Goal: Task Accomplishment & Management: Use online tool/utility

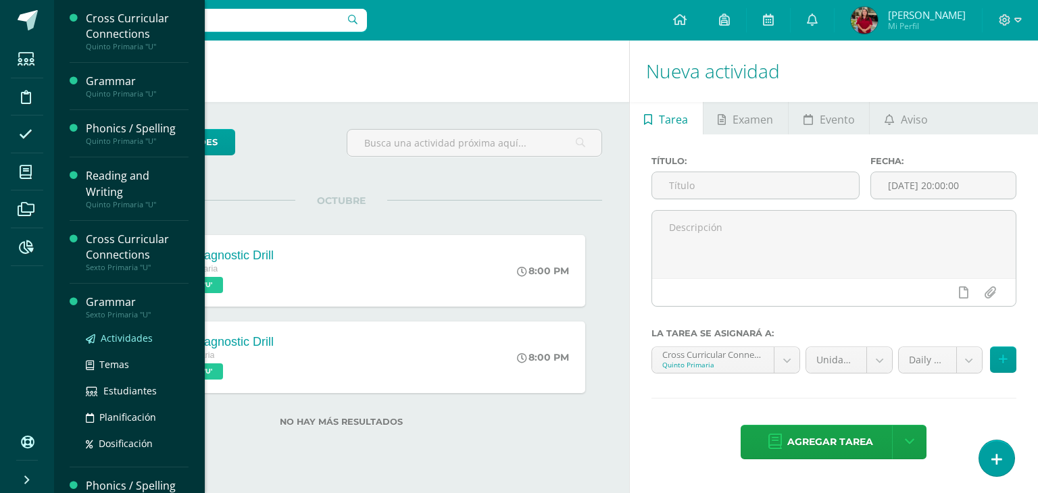
click at [105, 332] on span "Actividades" at bounding box center [127, 338] width 52 height 13
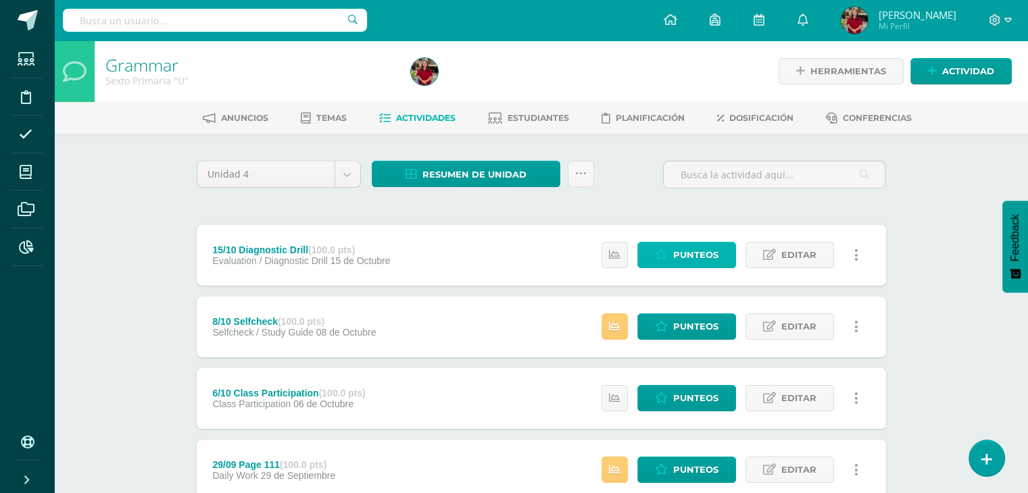
click at [710, 255] on span "Punteos" at bounding box center [695, 255] width 45 height 25
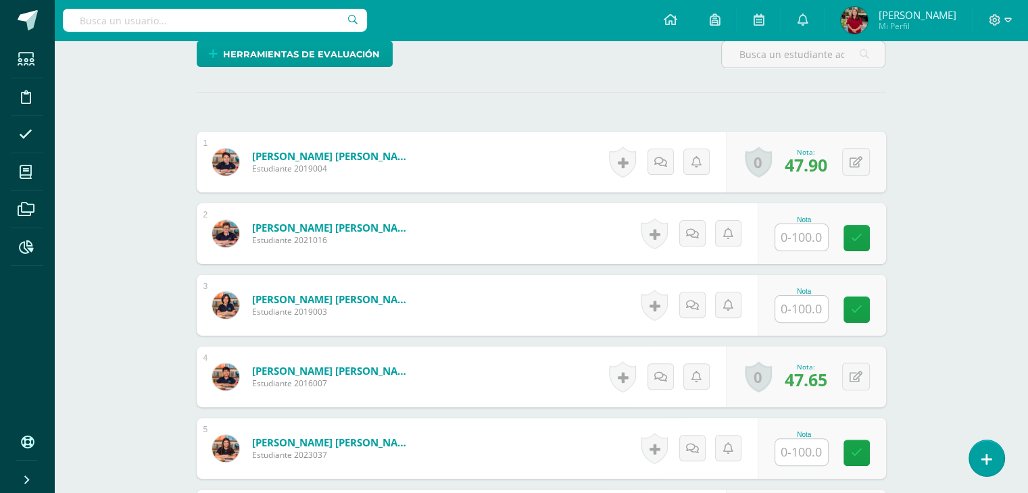
scroll to position [338, 0]
click at [812, 237] on input "text" at bounding box center [801, 237] width 53 height 26
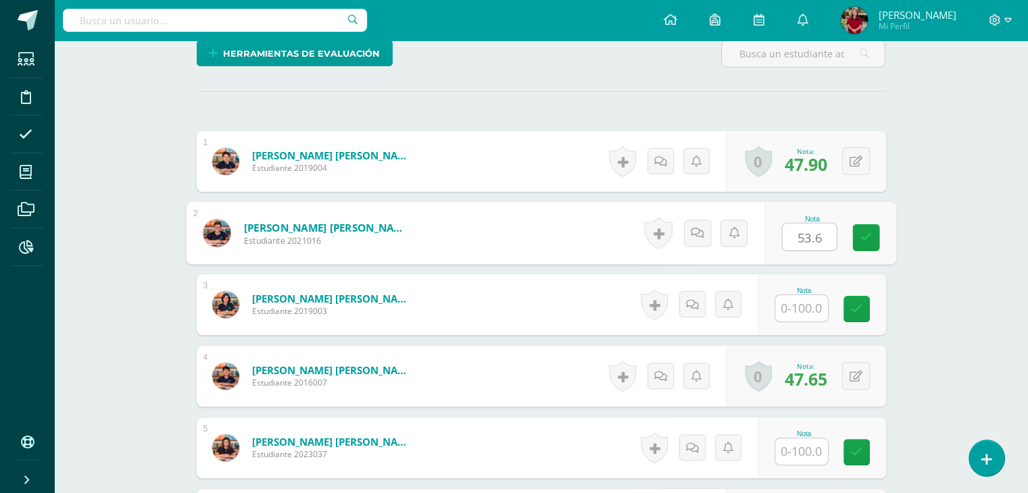
type input "53.6"
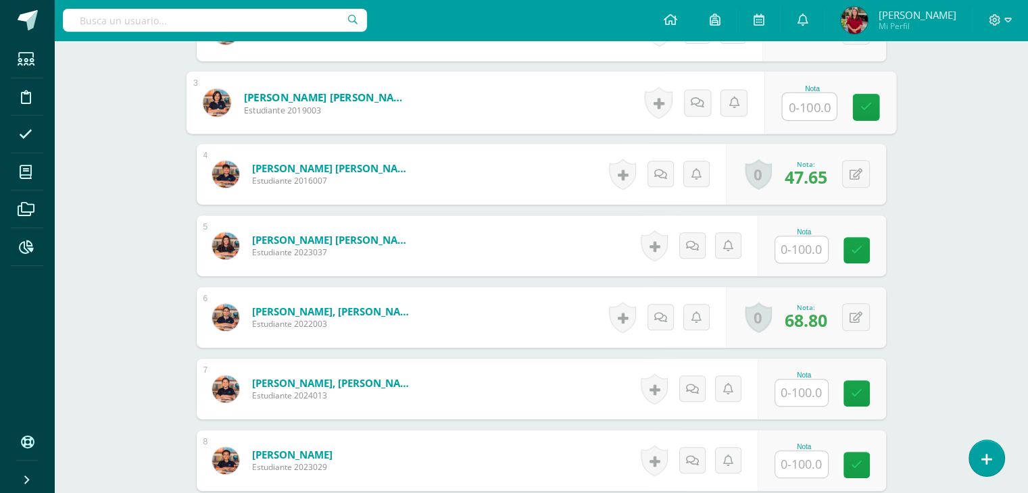
scroll to position [541, 0]
click at [807, 241] on input "text" at bounding box center [801, 249] width 53 height 26
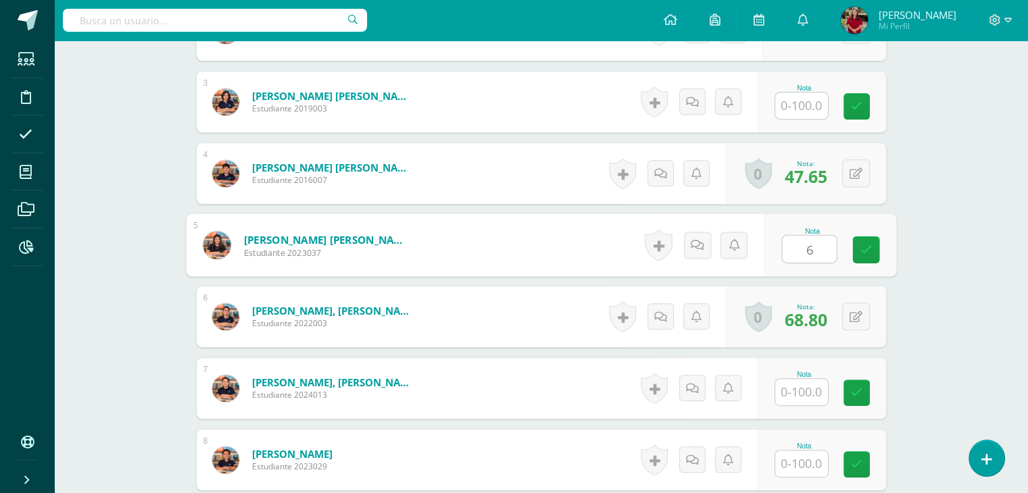
type input "60"
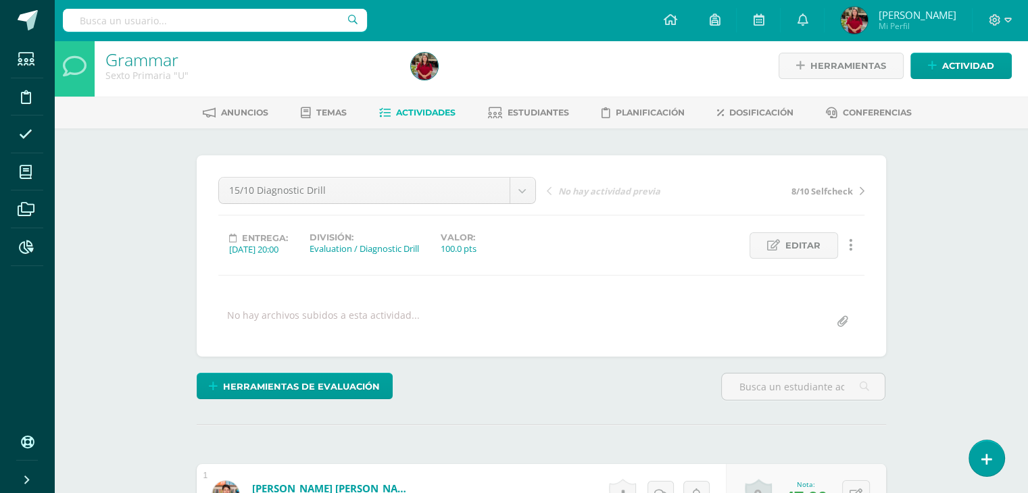
scroll to position [0, 0]
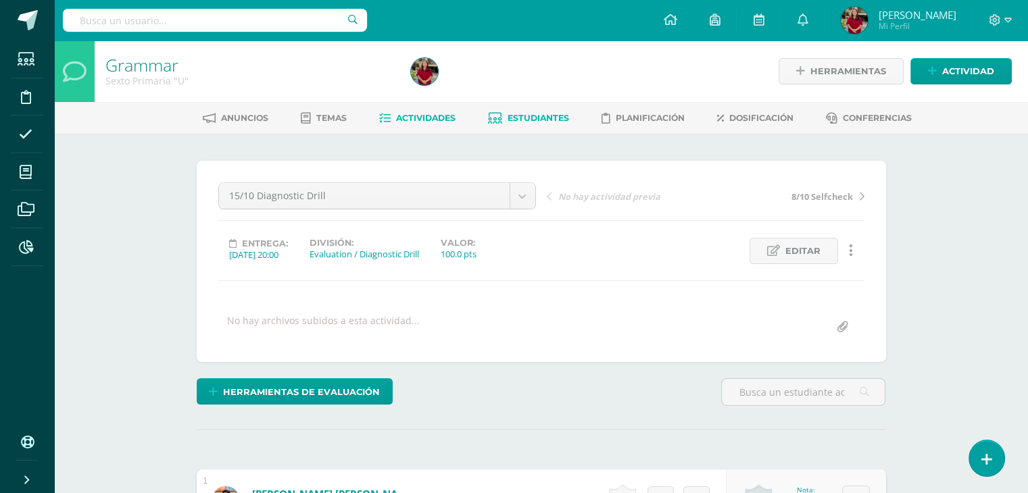
click at [555, 110] on link "Estudiantes" at bounding box center [528, 118] width 81 height 22
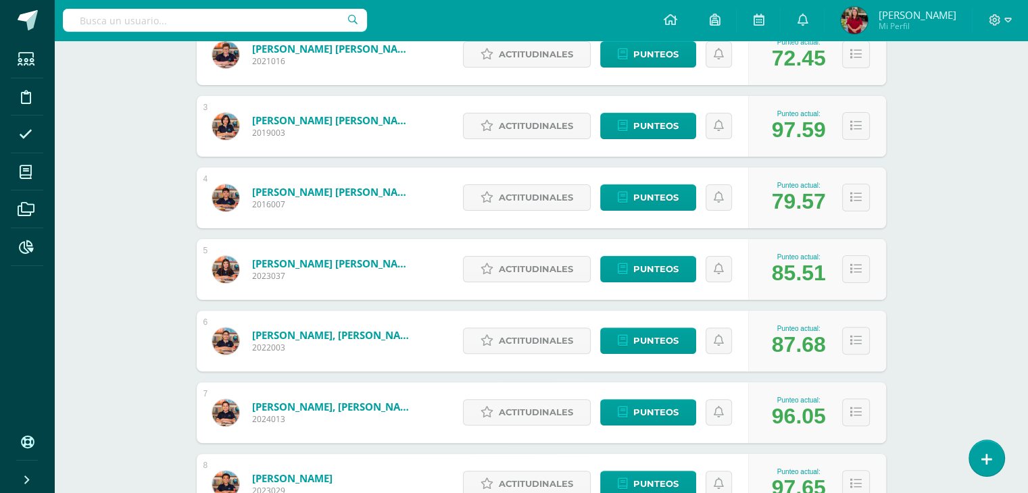
scroll to position [341, 0]
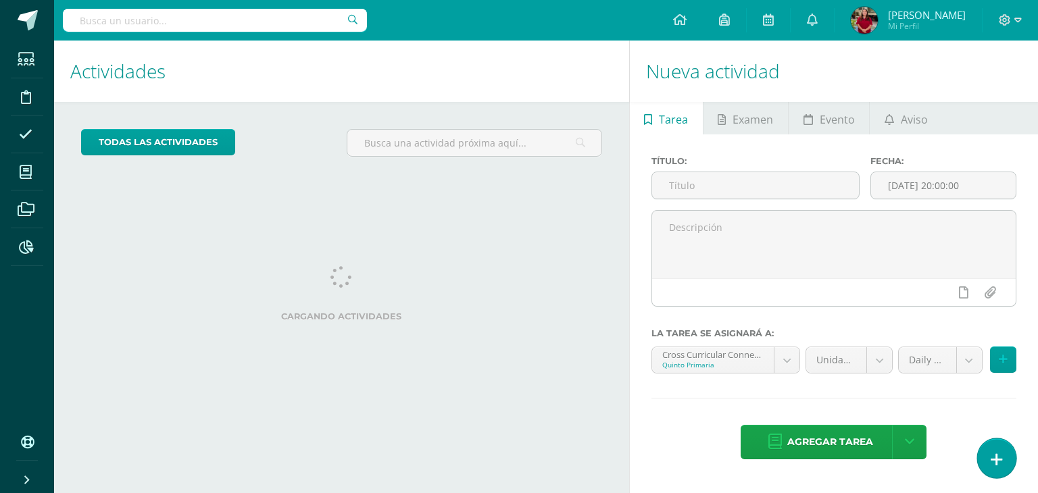
click at [997, 466] on icon at bounding box center [997, 460] width 12 height 16
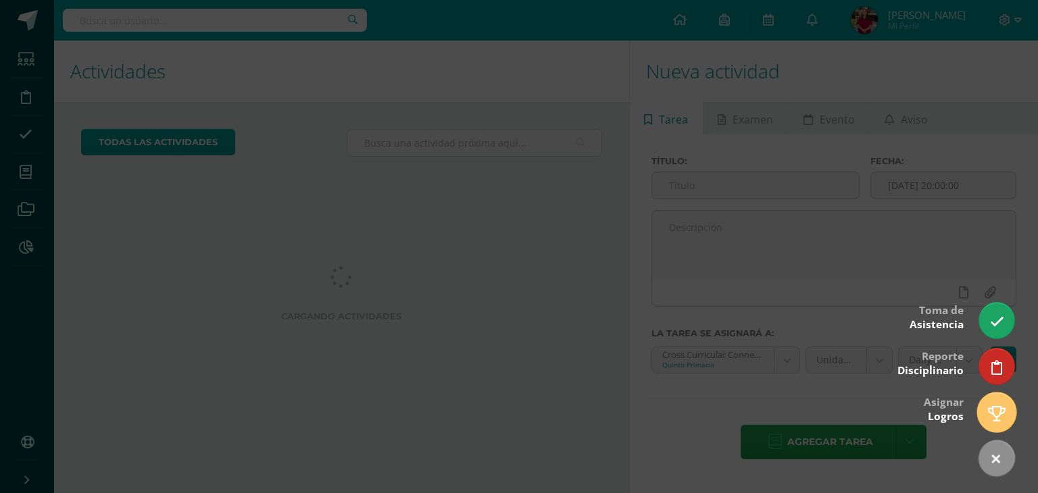
click at [994, 414] on icon at bounding box center [997, 414] width 18 height 16
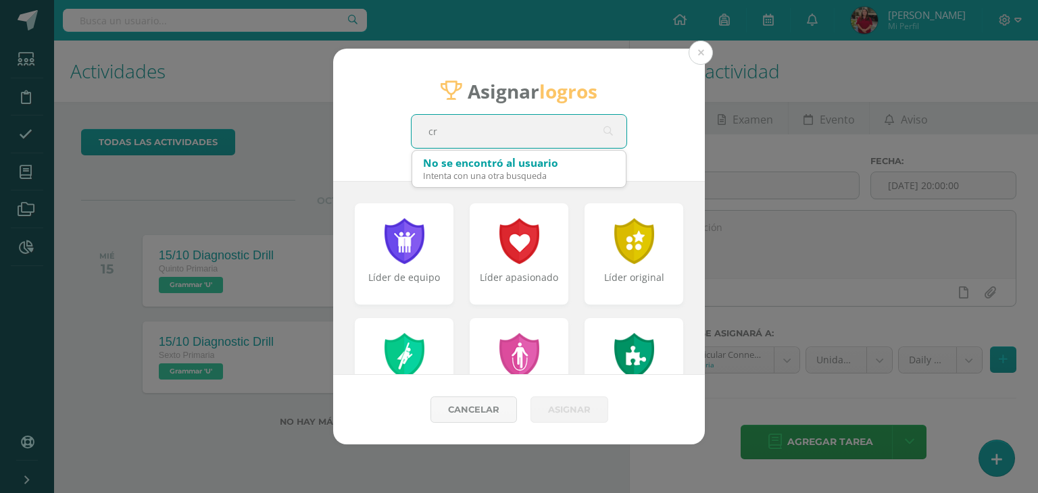
type input "cri"
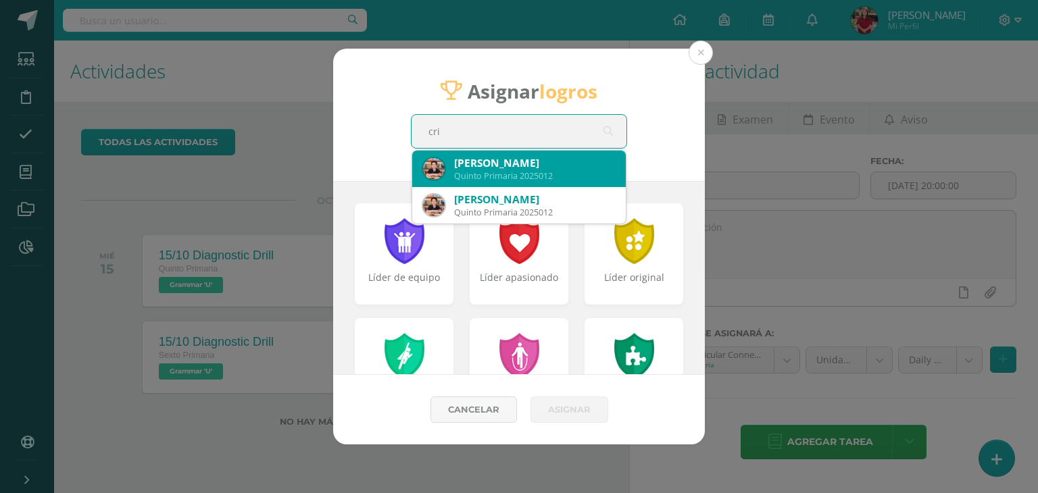
click at [534, 171] on div "Quinto Primaria 2025012" at bounding box center [534, 175] width 161 height 11
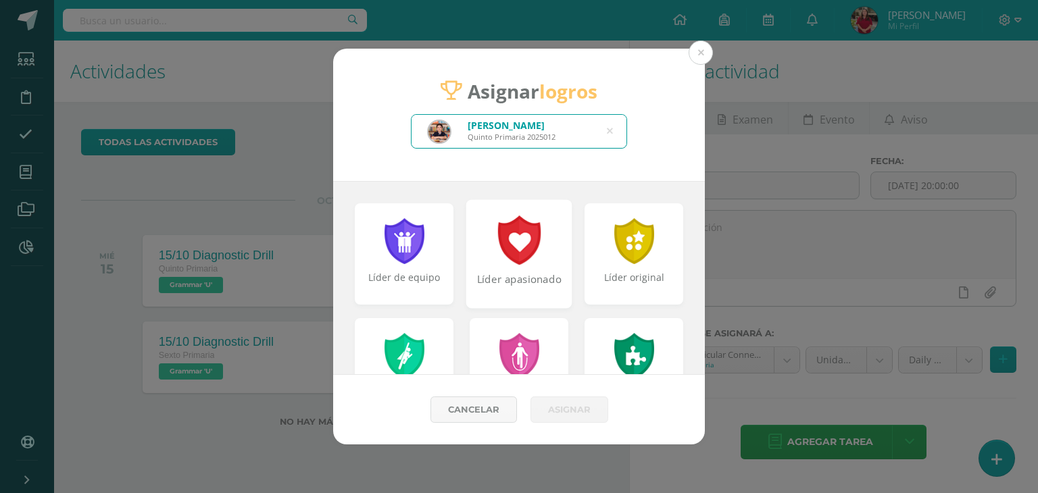
click at [496, 255] on div at bounding box center [519, 240] width 47 height 49
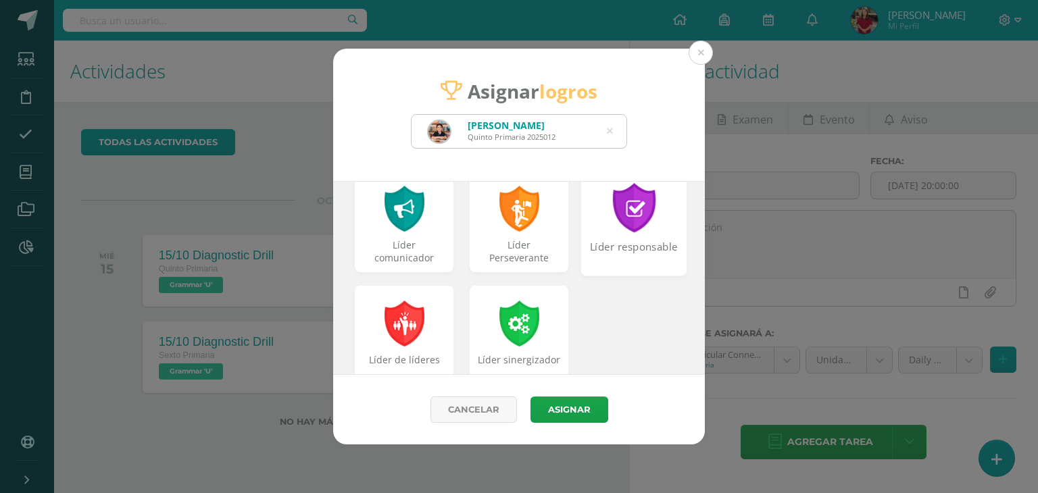
scroll to position [607, 0]
click at [617, 237] on div "Líder responsable" at bounding box center [634, 221] width 106 height 109
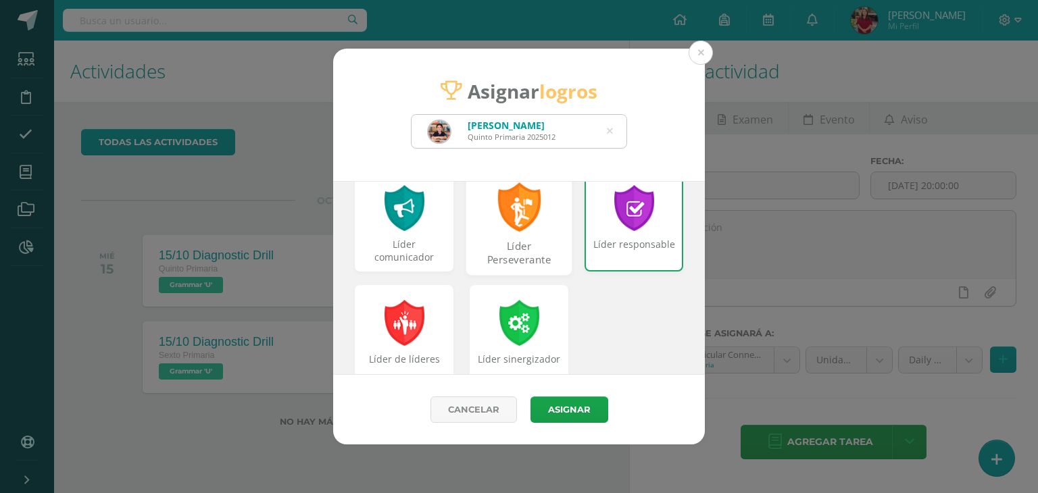
click at [527, 246] on div "Líder Perseverante" at bounding box center [519, 253] width 103 height 29
click at [496, 334] on div at bounding box center [519, 321] width 47 height 49
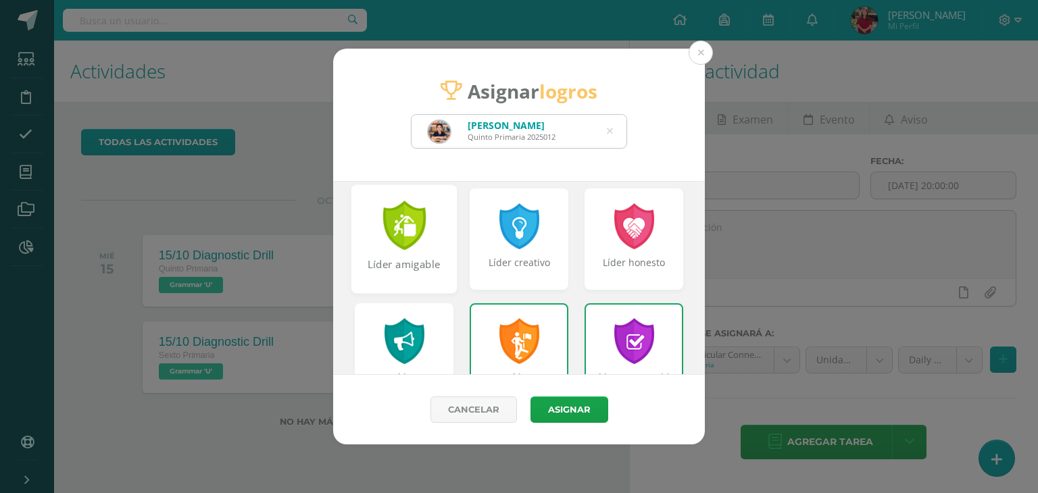
scroll to position [473, 0]
click at [413, 271] on div "Líder amigable" at bounding box center [404, 273] width 103 height 29
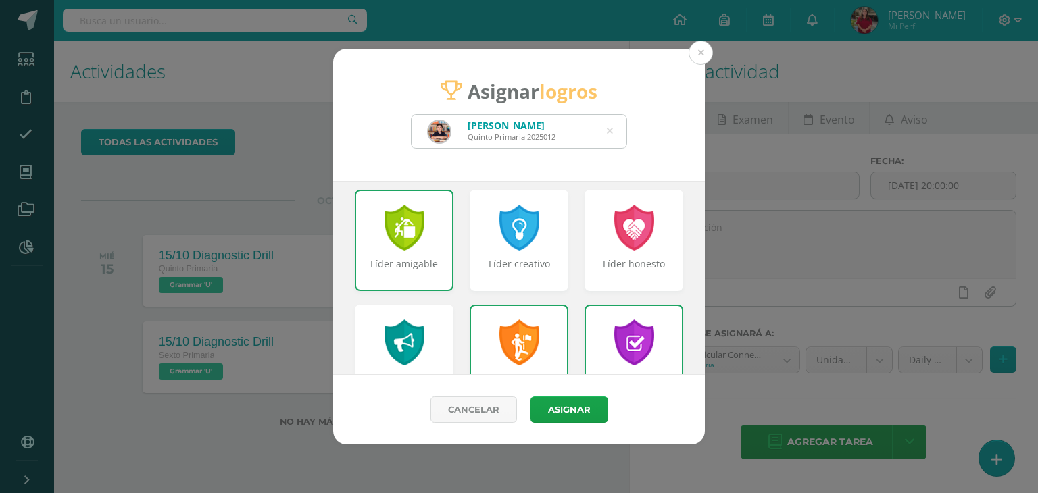
click at [531, 395] on div "Cancelar Asignar" at bounding box center [519, 410] width 372 height 70
click at [536, 407] on button "Asignar" at bounding box center [569, 410] width 78 height 26
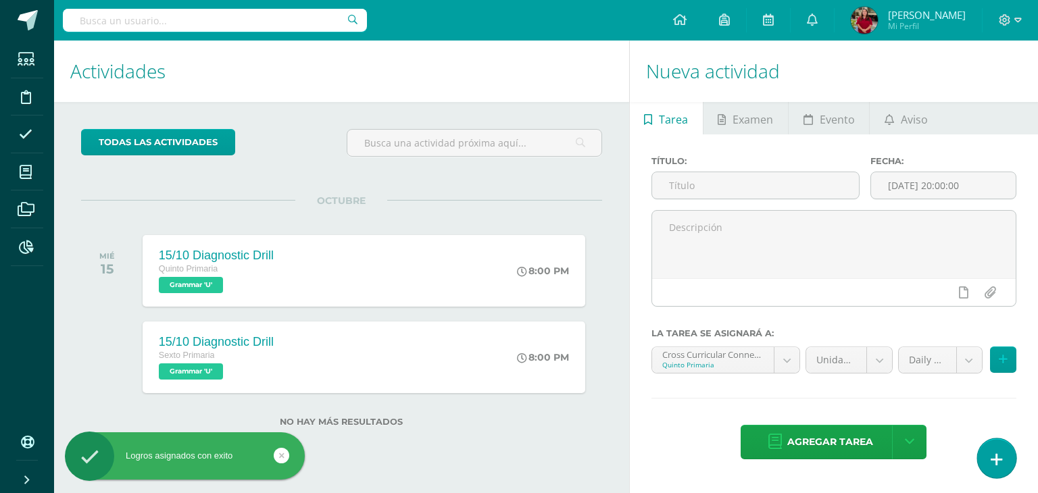
click at [1011, 463] on link at bounding box center [996, 458] width 39 height 39
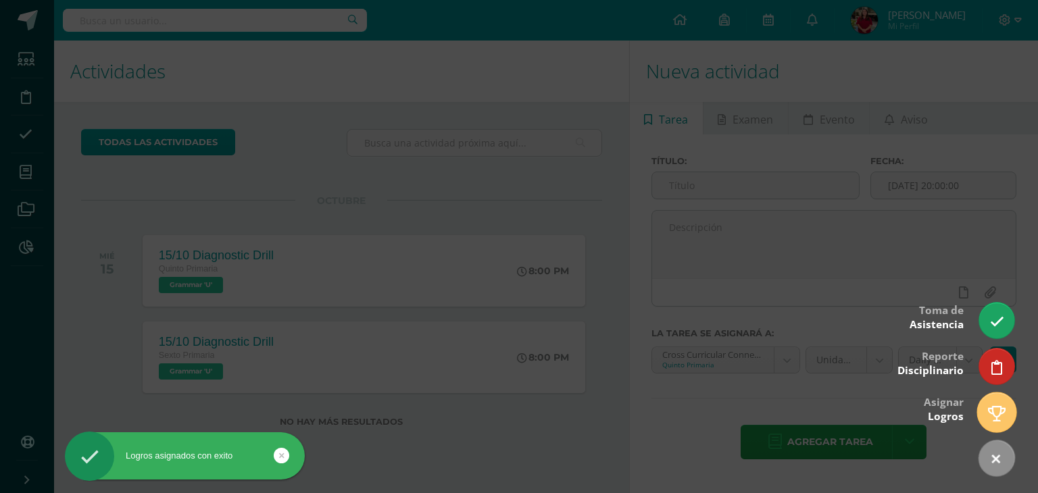
click at [993, 401] on link at bounding box center [996, 412] width 39 height 39
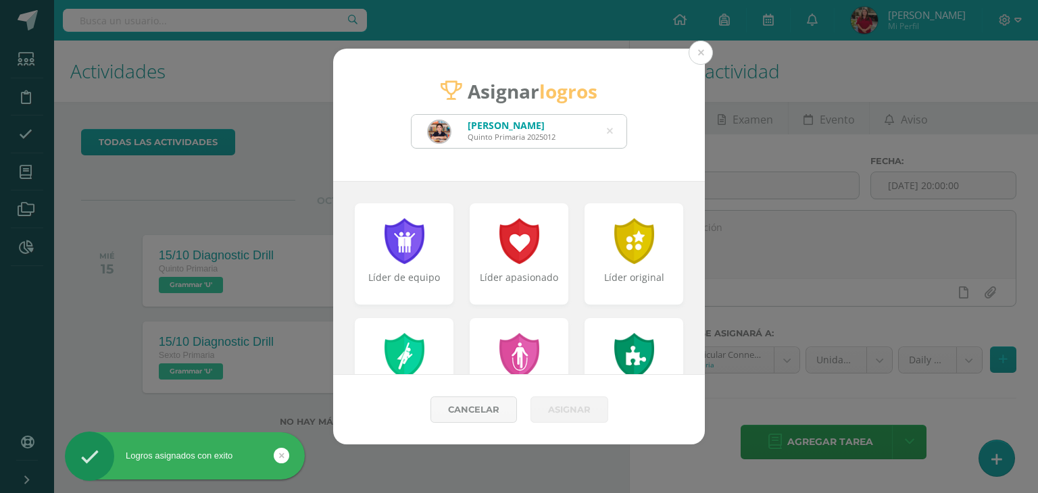
click at [611, 126] on icon at bounding box center [610, 131] width 6 height 34
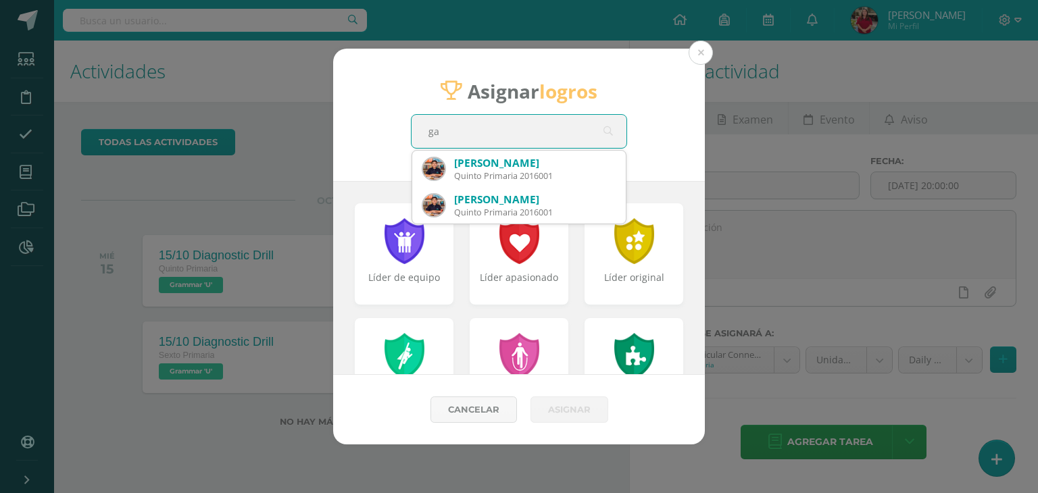
type input "g"
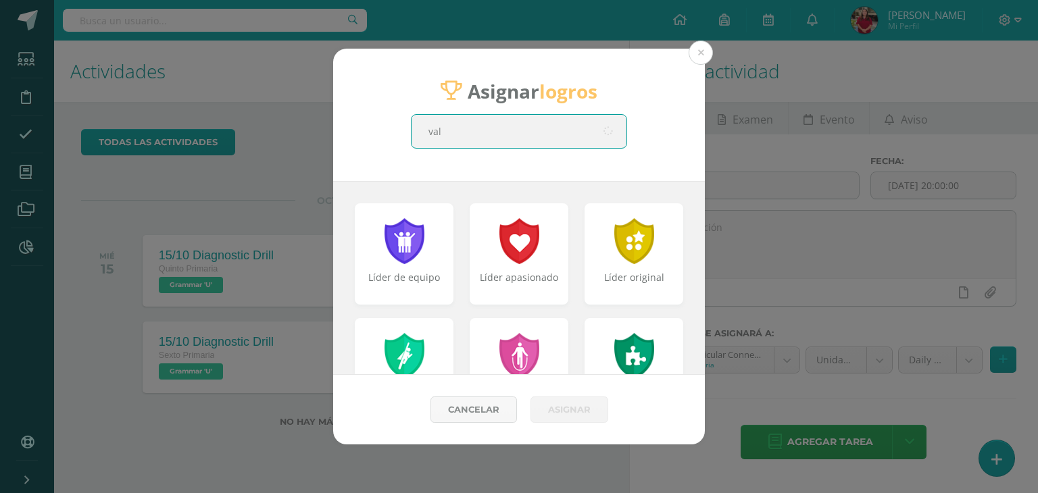
type input "vale"
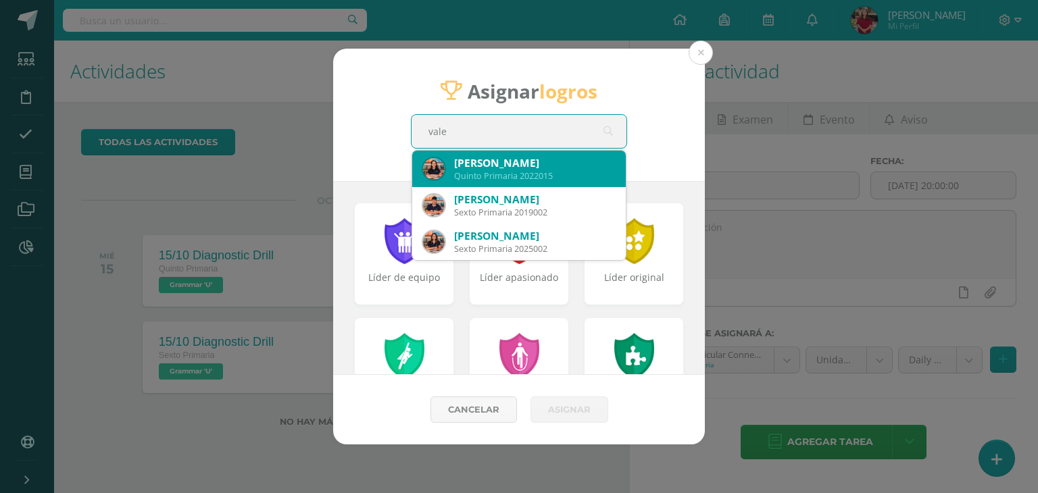
click at [464, 180] on div "Quinto Primaria 2022015" at bounding box center [534, 175] width 161 height 11
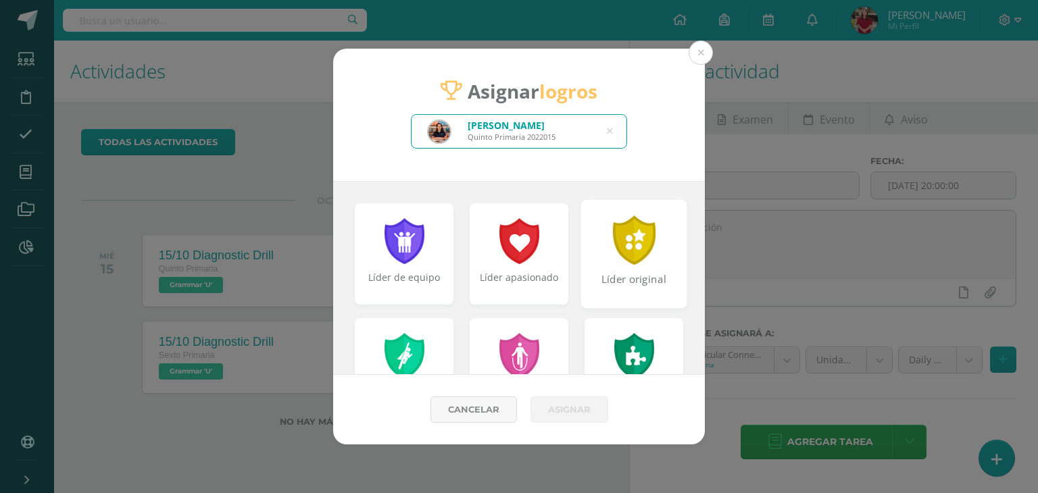
click at [615, 266] on div "Líder original" at bounding box center [634, 254] width 106 height 109
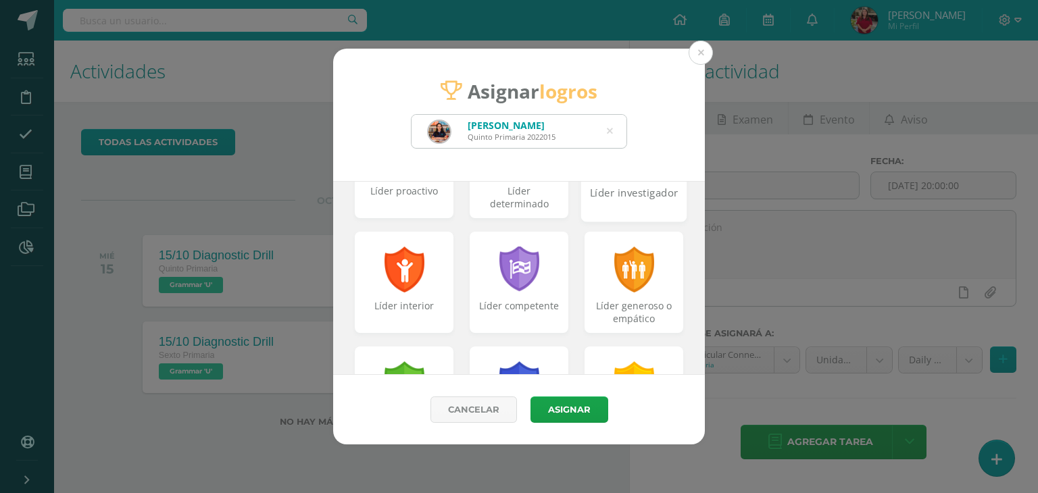
scroll to position [202, 0]
click at [621, 201] on div "Líder investigador" at bounding box center [633, 199] width 103 height 29
click at [655, 287] on div "Líder generoso o empático" at bounding box center [634, 282] width 106 height 109
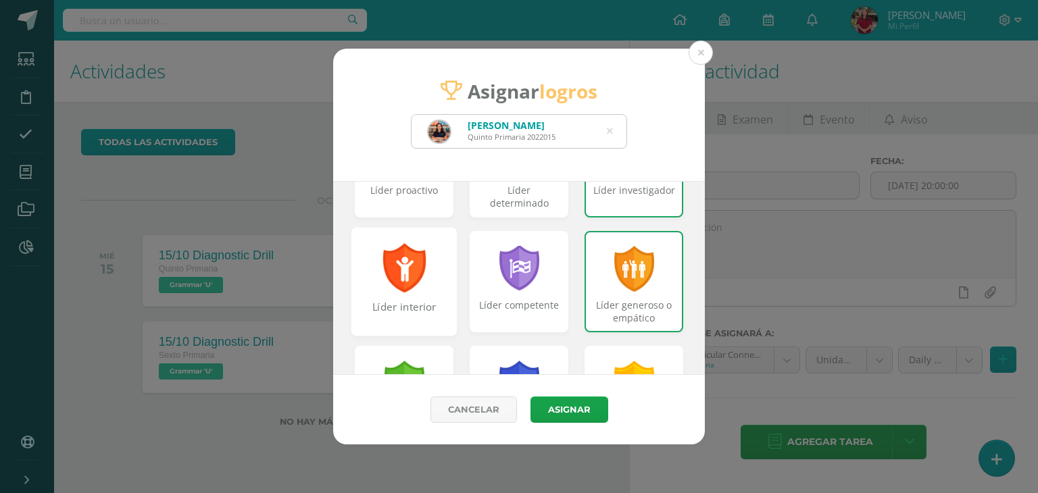
click at [389, 297] on div "Líder interior" at bounding box center [404, 282] width 106 height 109
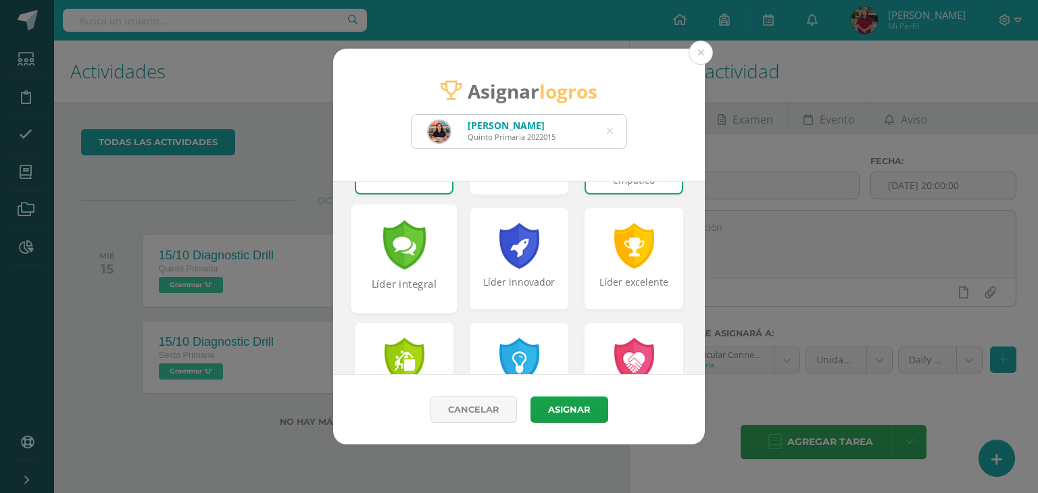
scroll to position [338, 0]
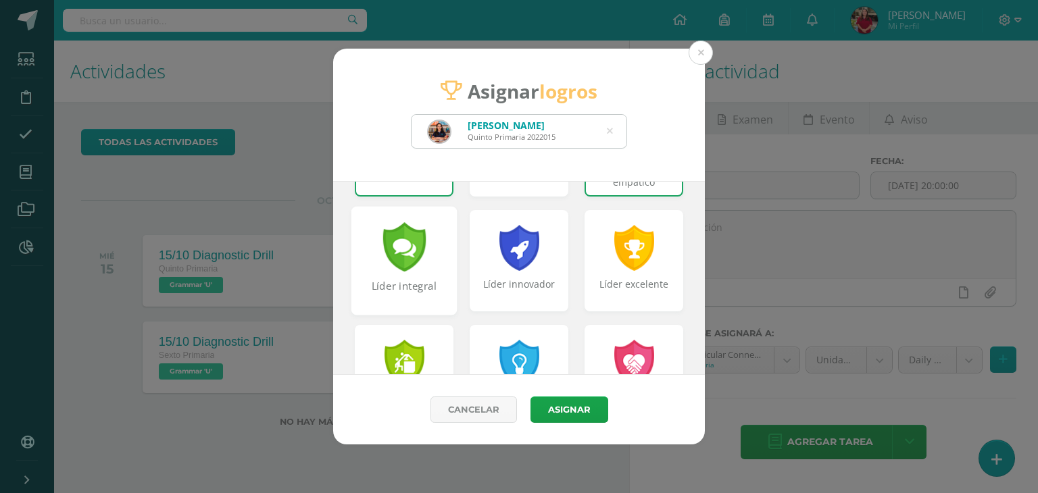
click at [412, 301] on div "Líder integral" at bounding box center [404, 293] width 103 height 29
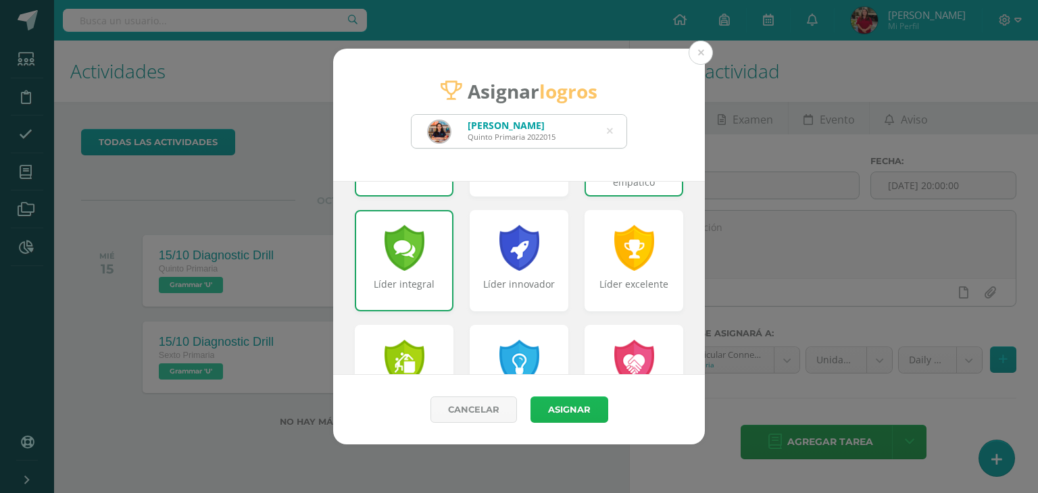
click at [531, 414] on button "Asignar" at bounding box center [569, 410] width 78 height 26
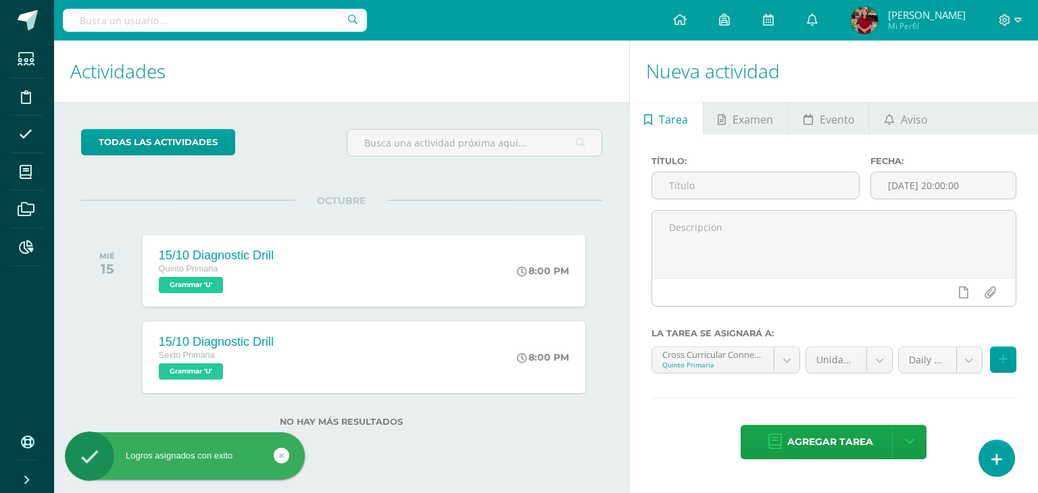
click at [1012, 447] on div "Agregar tarea Agregar tarea y ocultar" at bounding box center [833, 443] width 365 height 37
click at [1012, 449] on div "Agregar tarea Agregar tarea y ocultar" at bounding box center [833, 443] width 365 height 37
click at [1009, 458] on link at bounding box center [996, 458] width 39 height 39
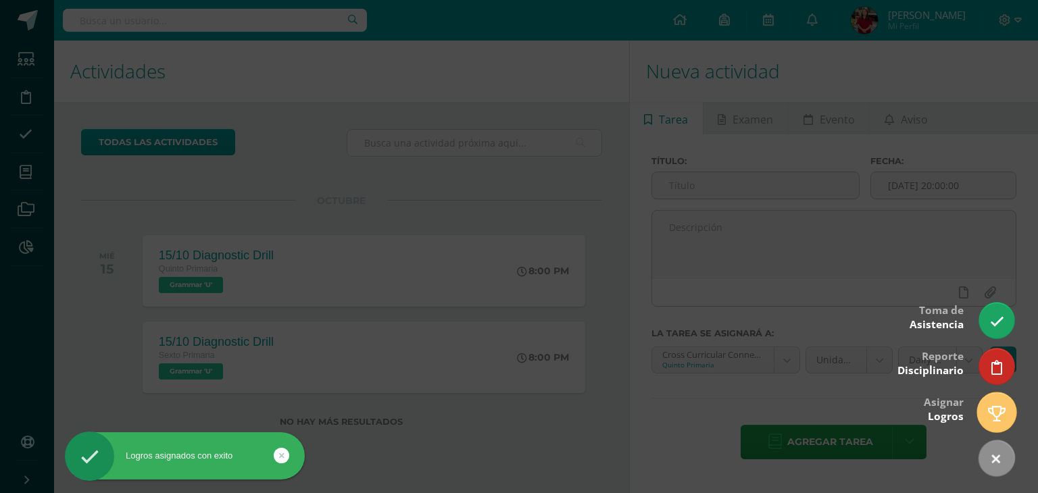
click at [997, 412] on icon at bounding box center [997, 414] width 18 height 16
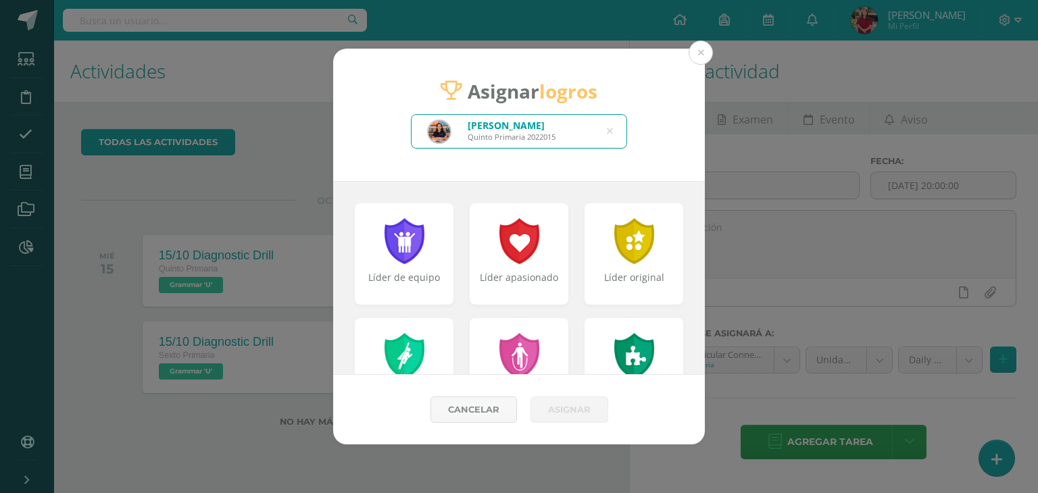
click at [612, 136] on icon at bounding box center [610, 131] width 6 height 34
type input "dimi"
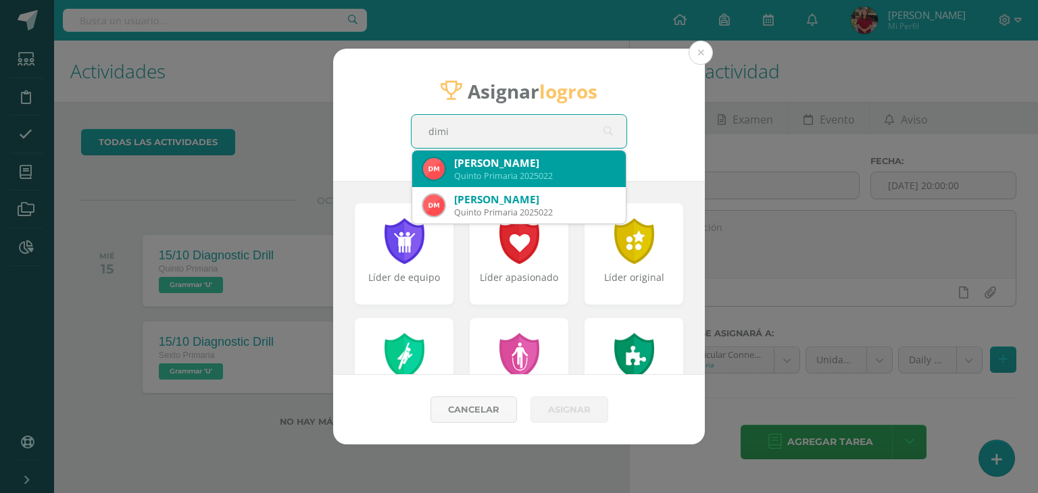
click at [509, 168] on div "[PERSON_NAME]" at bounding box center [534, 163] width 161 height 14
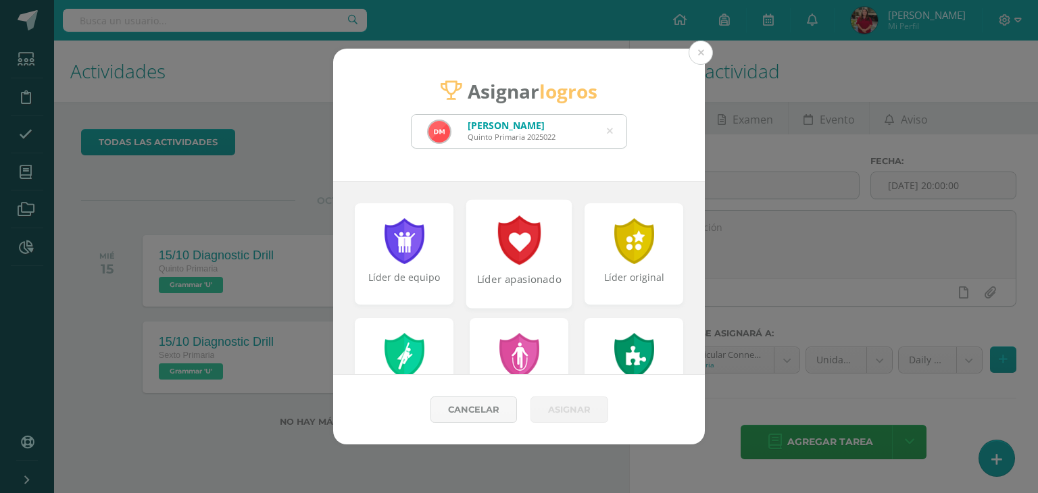
click at [519, 256] on div at bounding box center [519, 240] width 47 height 49
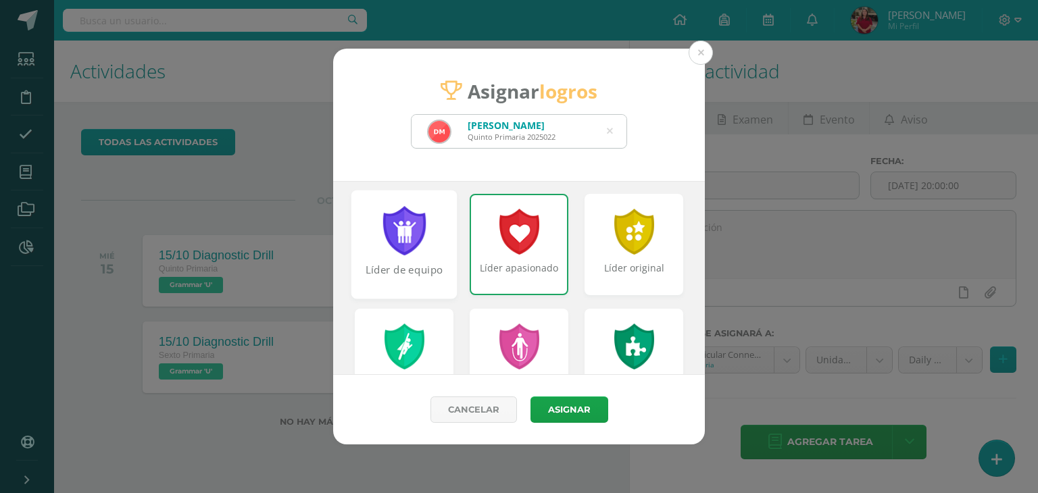
click at [444, 245] on div "Líder de equipo" at bounding box center [404, 245] width 106 height 109
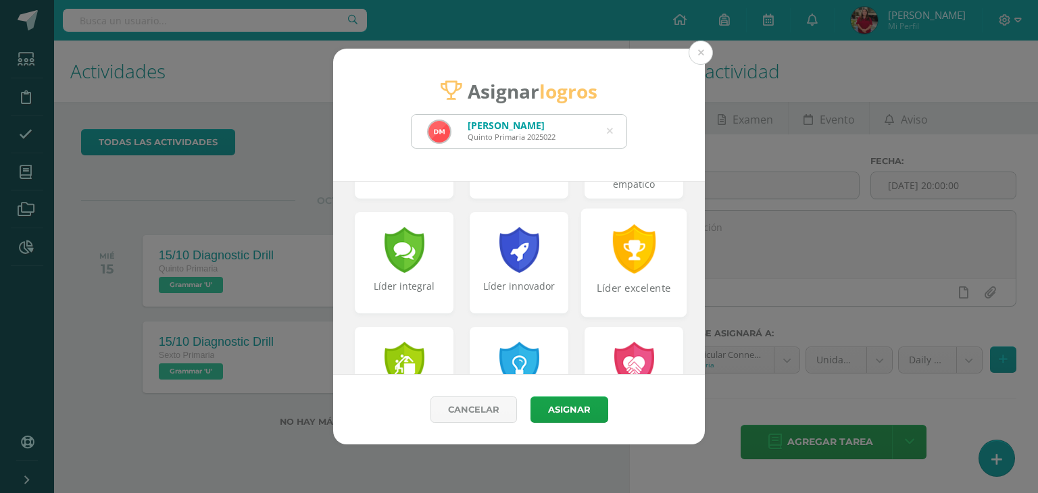
scroll to position [337, 0]
click at [594, 263] on div "Líder excelente" at bounding box center [634, 261] width 106 height 109
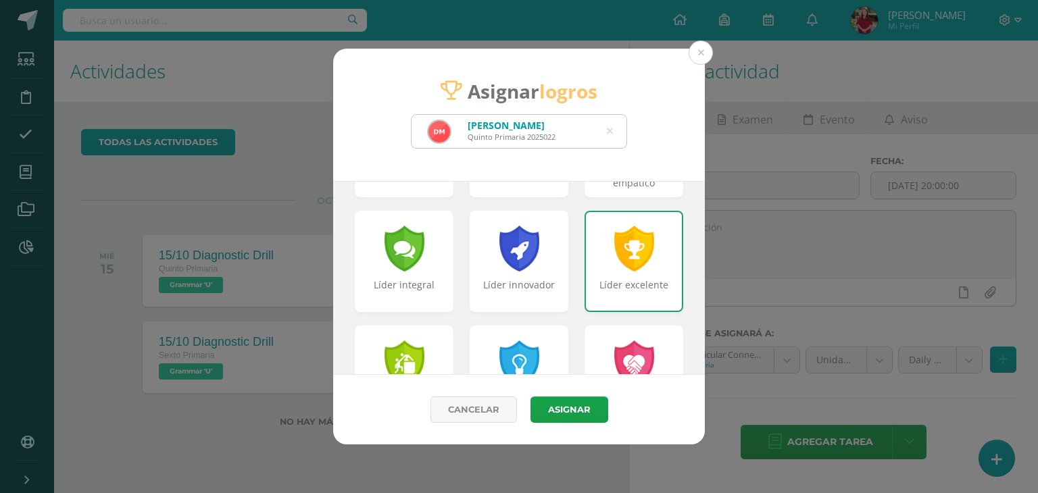
click at [586, 270] on div "Líder excelente" at bounding box center [633, 261] width 99 height 101
click at [505, 265] on div at bounding box center [519, 247] width 47 height 49
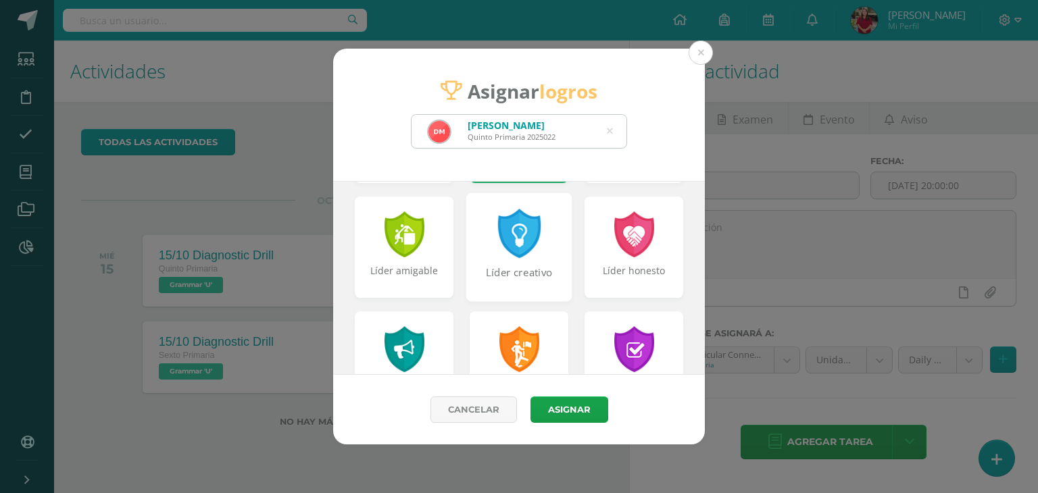
click at [508, 247] on div at bounding box center [519, 233] width 47 height 49
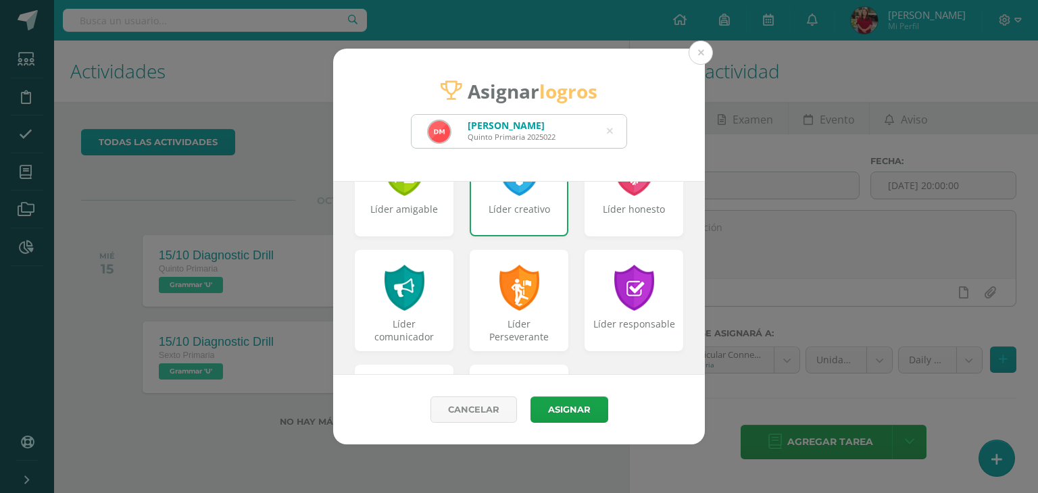
scroll to position [643, 0]
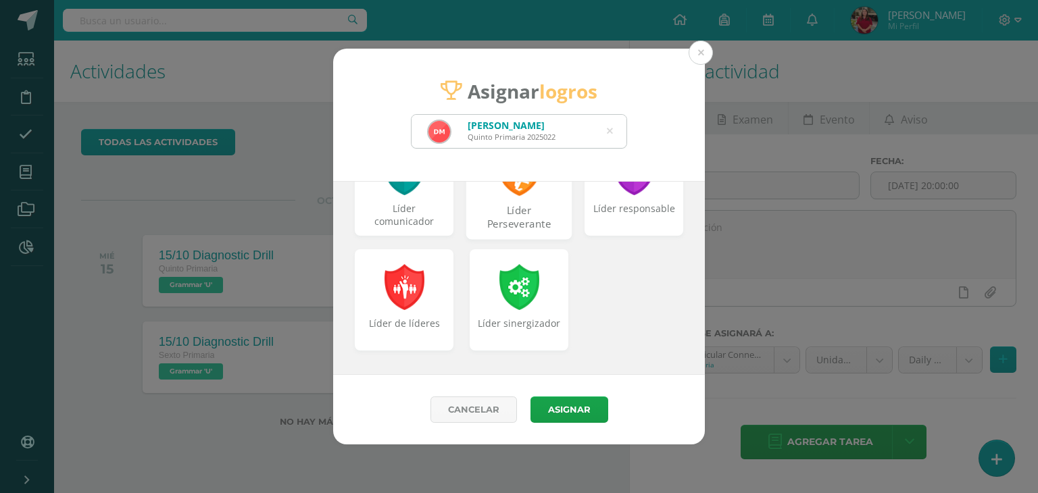
click at [505, 199] on div "Líder Perseverante" at bounding box center [519, 185] width 106 height 109
click at [569, 403] on button "Asignar" at bounding box center [569, 410] width 78 height 26
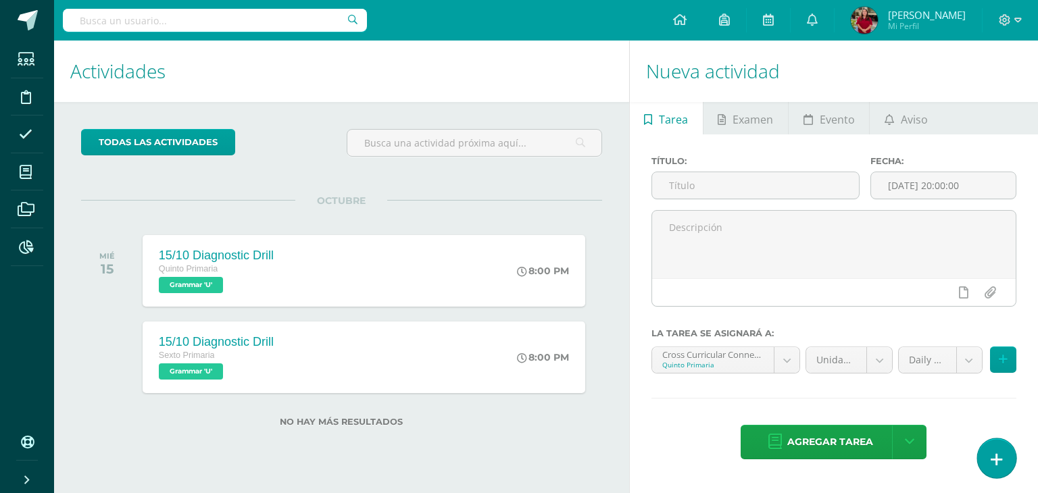
click at [1010, 451] on link at bounding box center [996, 458] width 39 height 39
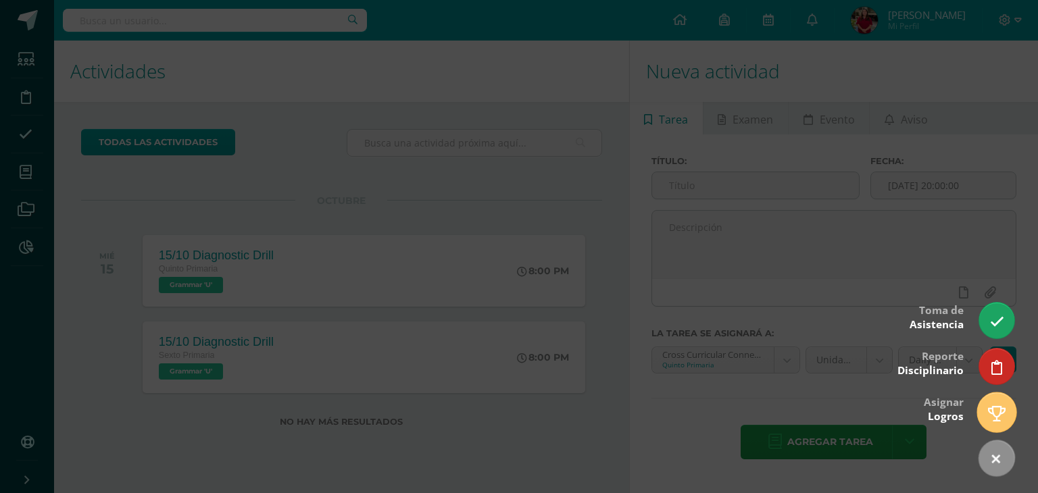
click at [1008, 423] on link at bounding box center [996, 412] width 39 height 39
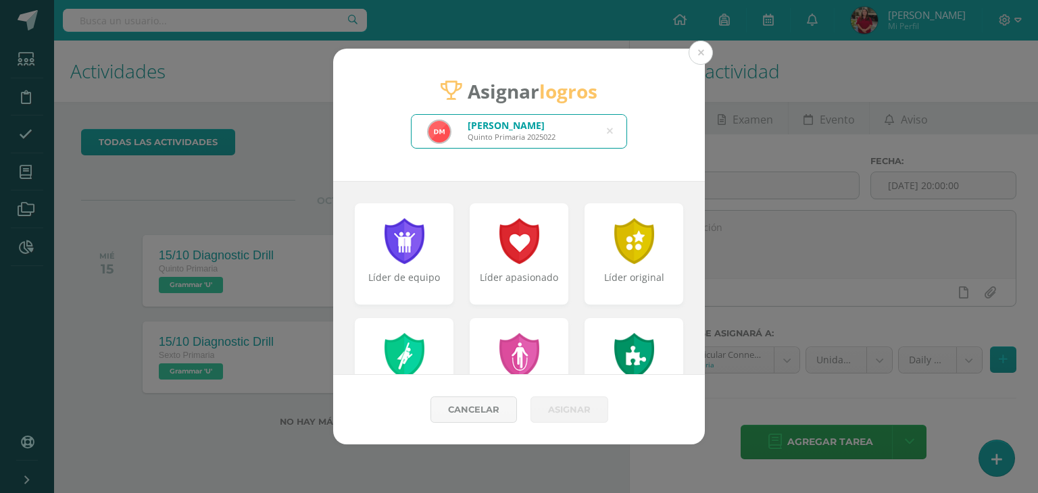
click at [603, 127] on div "[PERSON_NAME] Quinto Primaria 2025022" at bounding box center [519, 131] width 215 height 33
click at [607, 128] on icon at bounding box center [610, 131] width 6 height 34
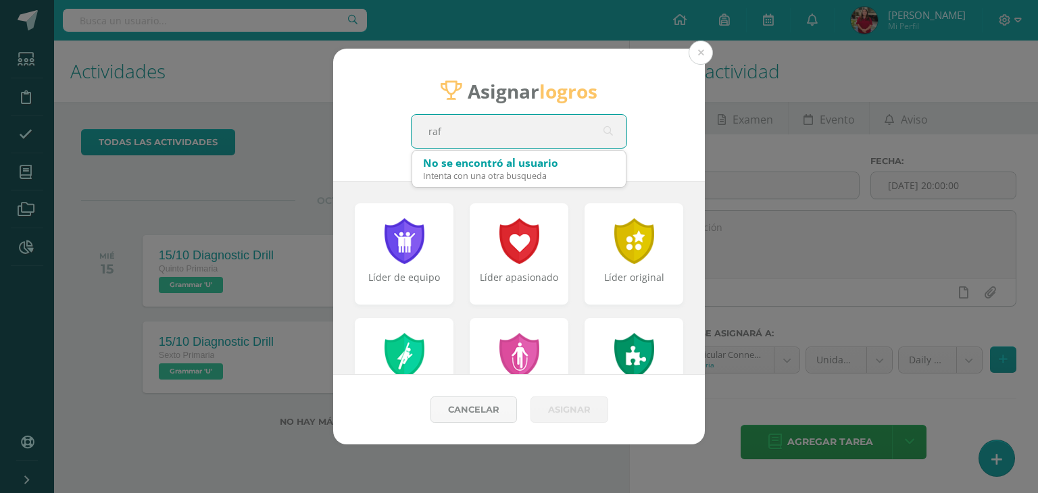
type input "[PERSON_NAME]"
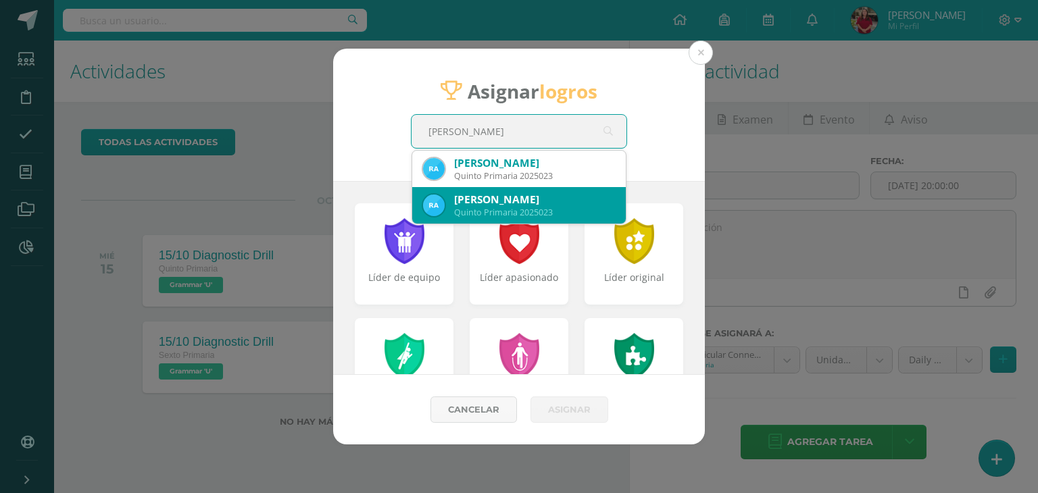
click at [546, 187] on div "[PERSON_NAME] Quinto Primaria 2025023" at bounding box center [519, 205] width 192 height 36
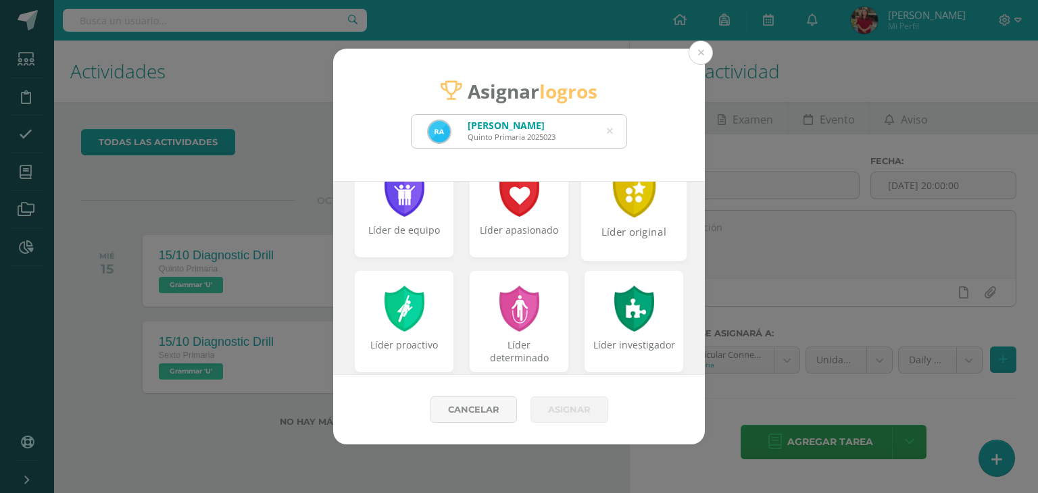
click at [595, 237] on div "Líder original" at bounding box center [633, 239] width 103 height 29
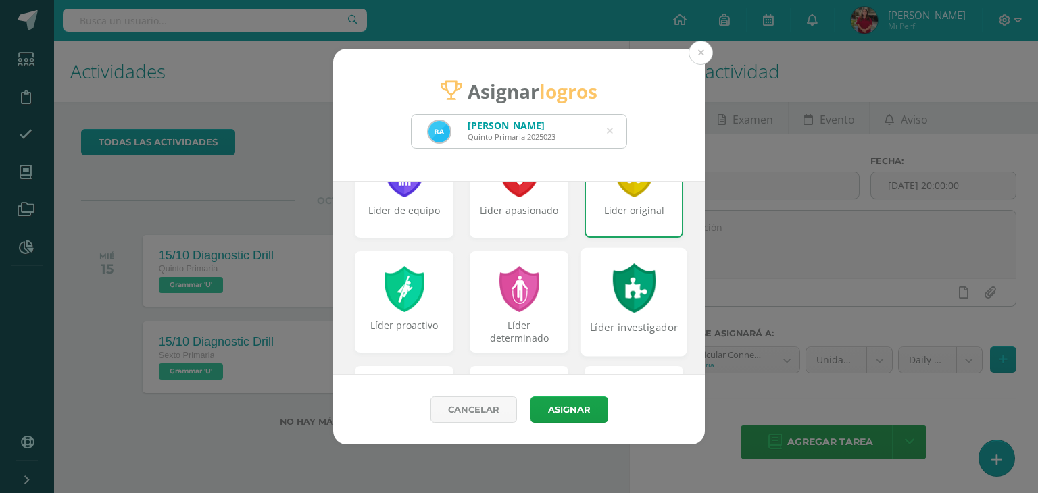
click at [614, 293] on div at bounding box center [634, 288] width 47 height 49
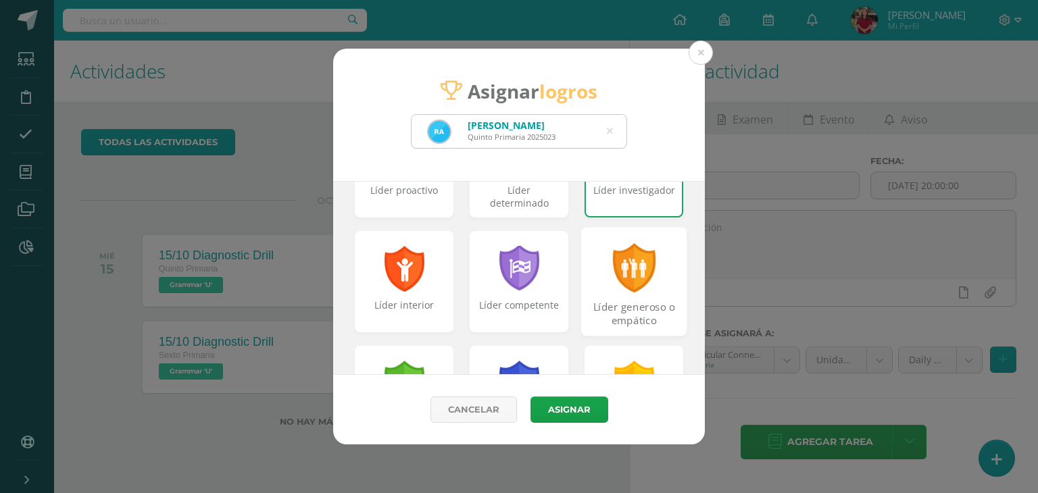
click at [581, 280] on div "Líder generoso o empático" at bounding box center [634, 282] width 106 height 109
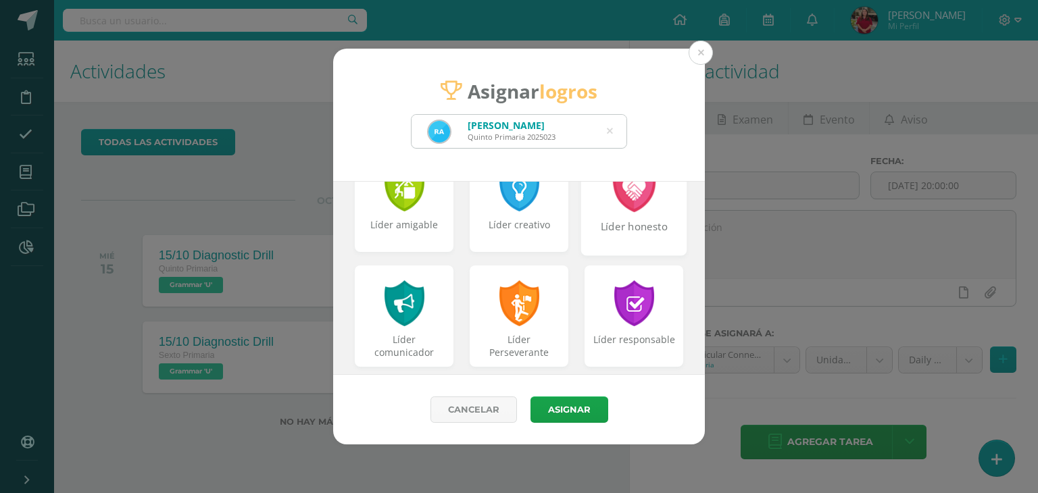
click at [618, 229] on div "Líder honesto" at bounding box center [633, 234] width 103 height 29
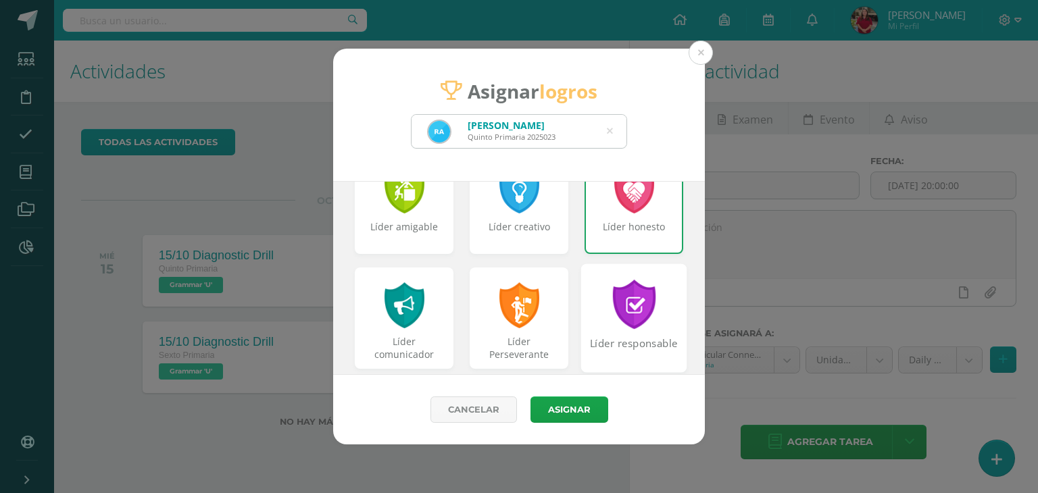
scroll to position [509, 0]
click at [614, 316] on div at bounding box center [634, 304] width 47 height 49
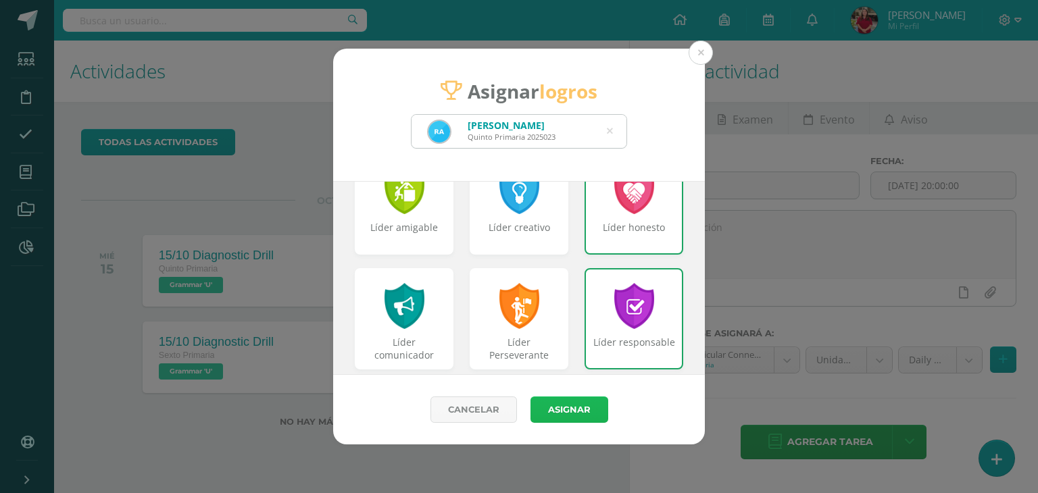
click at [580, 408] on button "Asignar" at bounding box center [569, 410] width 78 height 26
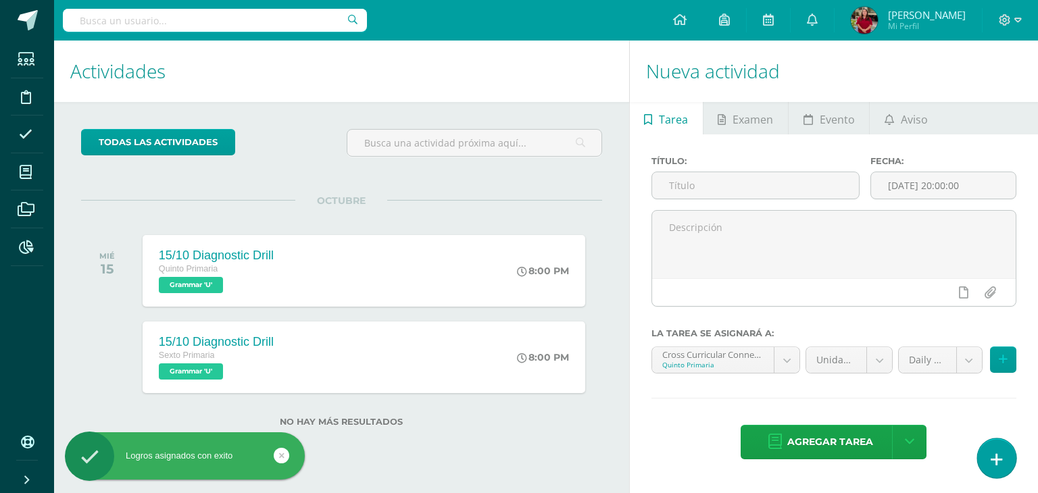
click at [991, 441] on link at bounding box center [996, 458] width 39 height 39
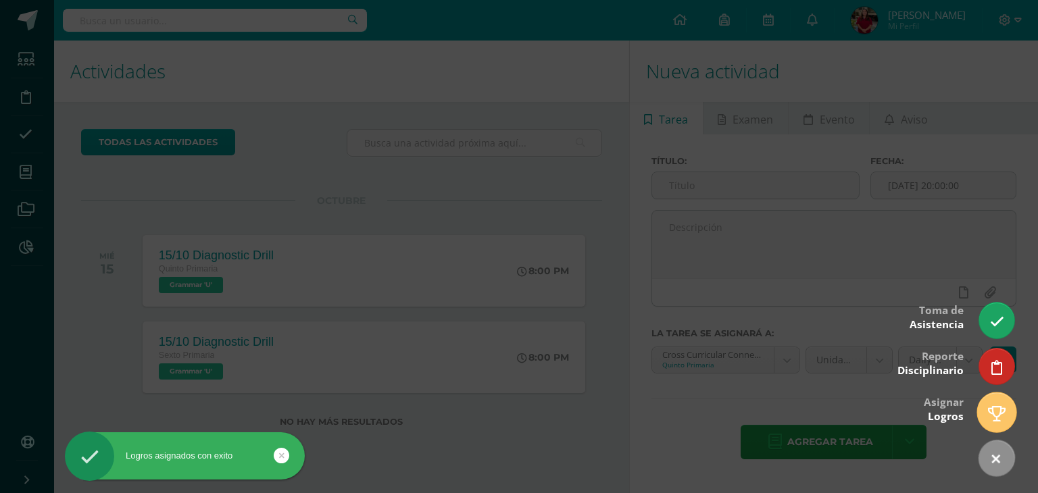
click at [995, 417] on icon at bounding box center [997, 414] width 18 height 16
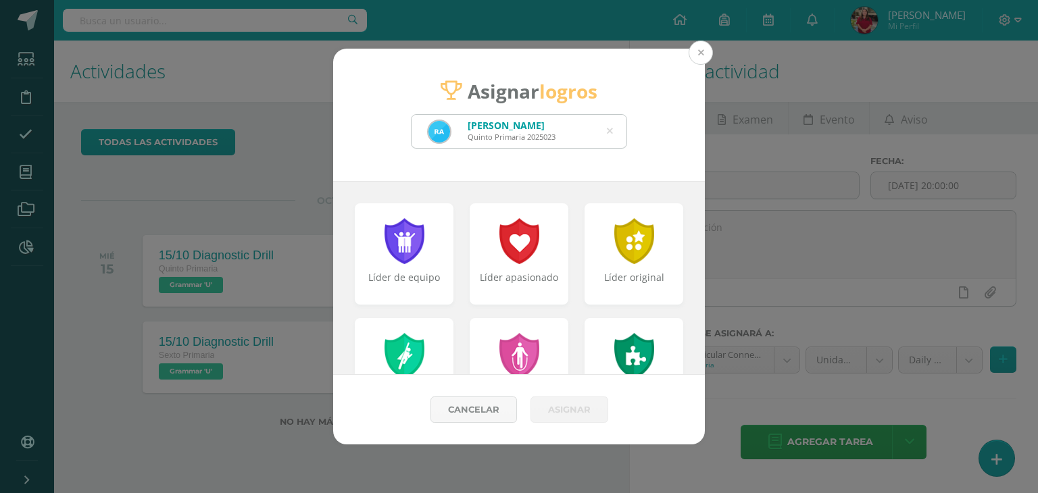
click at [703, 45] on button at bounding box center [701, 53] width 24 height 24
